Goal: Transaction & Acquisition: Download file/media

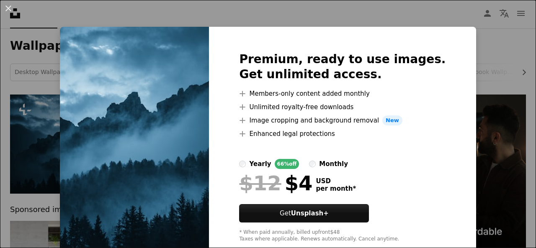
scroll to position [20, 0]
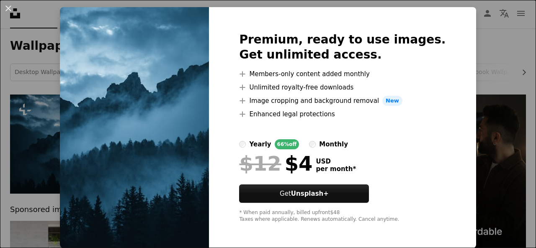
click at [468, 57] on div "An X shape Premium, ready to use images. Get unlimited access. A plus sign Memb…" at bounding box center [268, 124] width 536 height 248
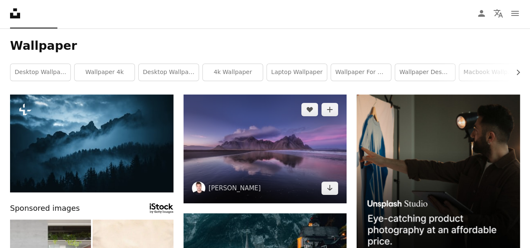
click at [269, 171] on img at bounding box center [265, 149] width 163 height 109
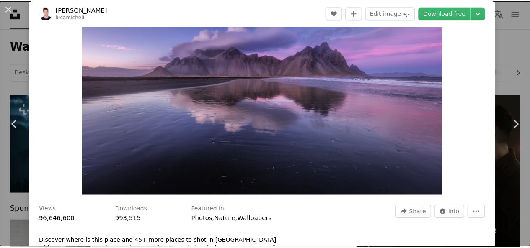
scroll to position [301, 0]
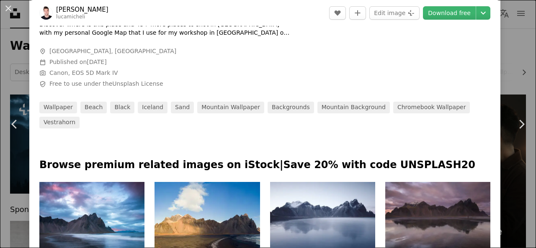
click at [0, 74] on div "An X shape Chevron left Chevron right [PERSON_NAME] A heart A plus sign Edit im…" at bounding box center [268, 124] width 536 height 248
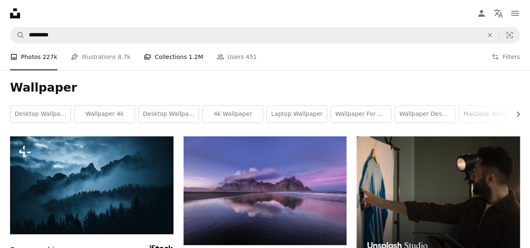
click at [175, 61] on link "A stack of folders Collections 1.2M" at bounding box center [173, 57] width 59 height 27
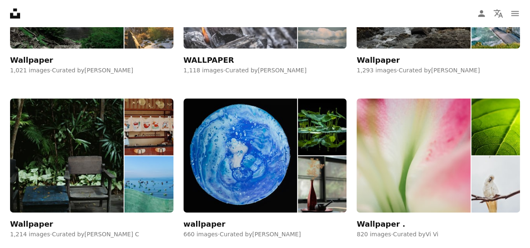
scroll to position [587, 0]
